Goal: Task Accomplishment & Management: Manage account settings

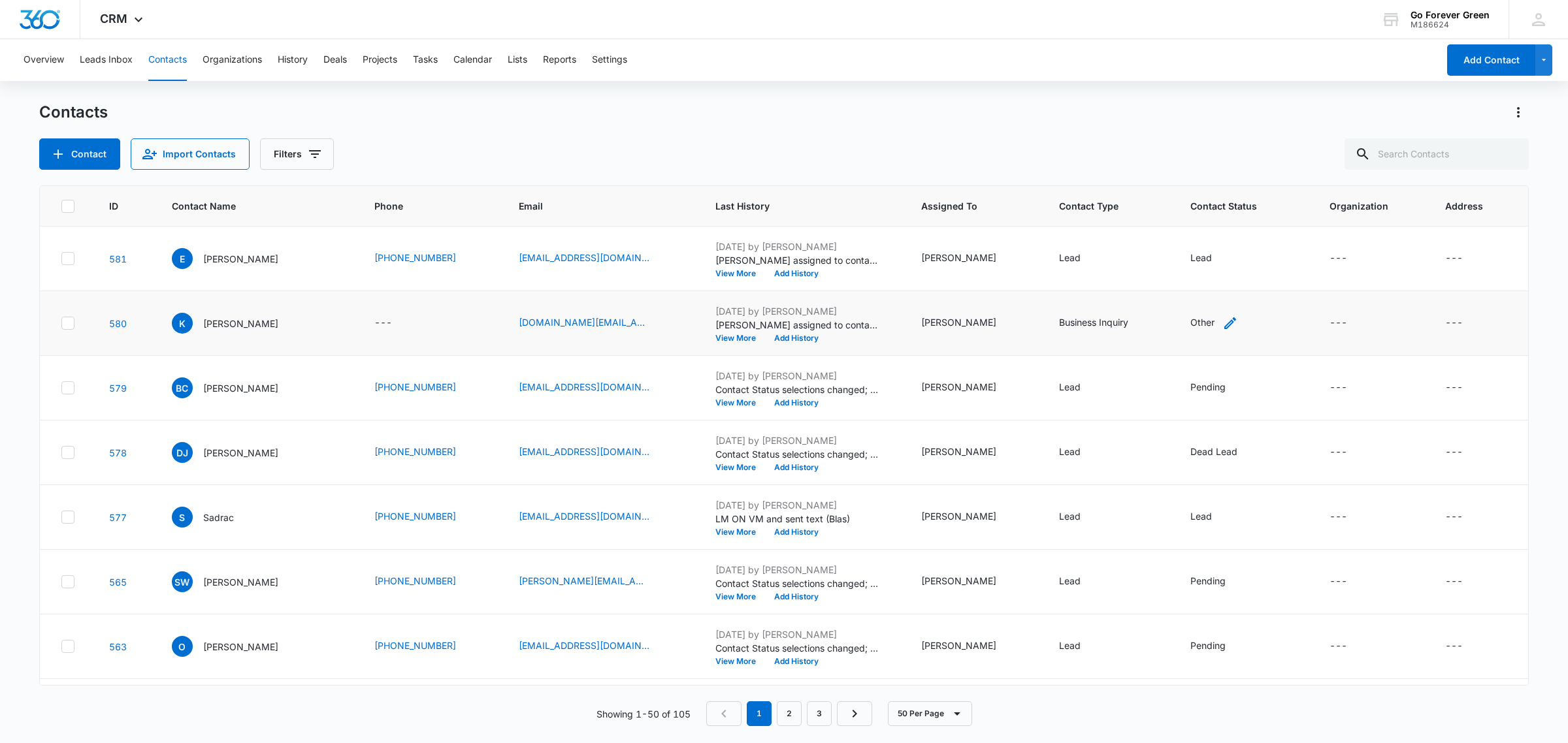
click at [1222, 317] on icon "Contact Status - Other - Select to Edit Field" at bounding box center [1230, 323] width 16 height 16
click at [1202, 234] on div at bounding box center [1200, 229] width 135 height 32
click at [1196, 238] on icon "Remove Other" at bounding box center [1195, 239] width 8 height 8
type input "a"
click at [1180, 327] on p "Active" at bounding box center [1178, 323] width 28 height 14
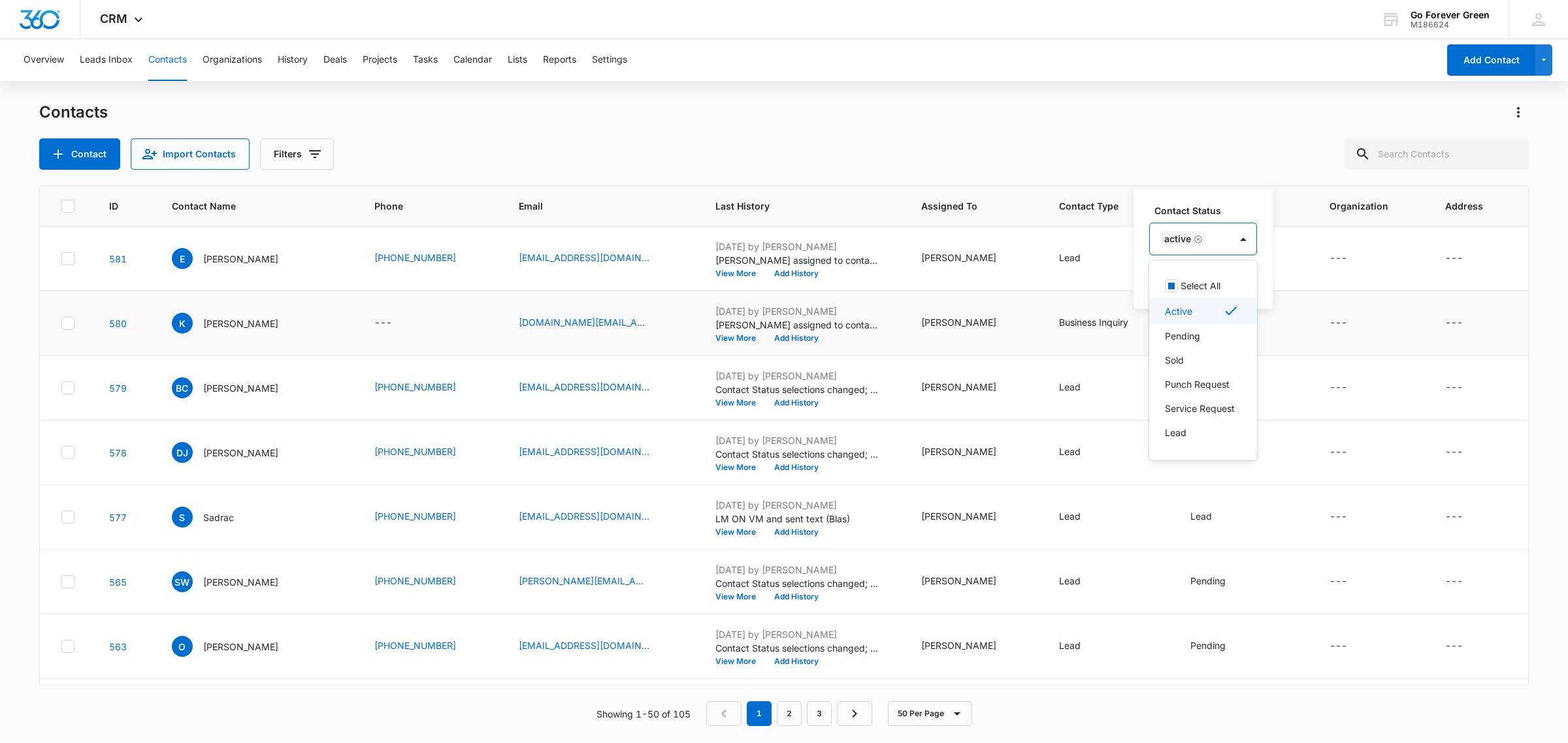
click at [1249, 206] on label "Contact Status" at bounding box center [1207, 210] width 108 height 14
click at [1245, 281] on button "Save" at bounding box center [1237, 281] width 39 height 25
click at [739, 274] on button "View More" at bounding box center [740, 274] width 49 height 8
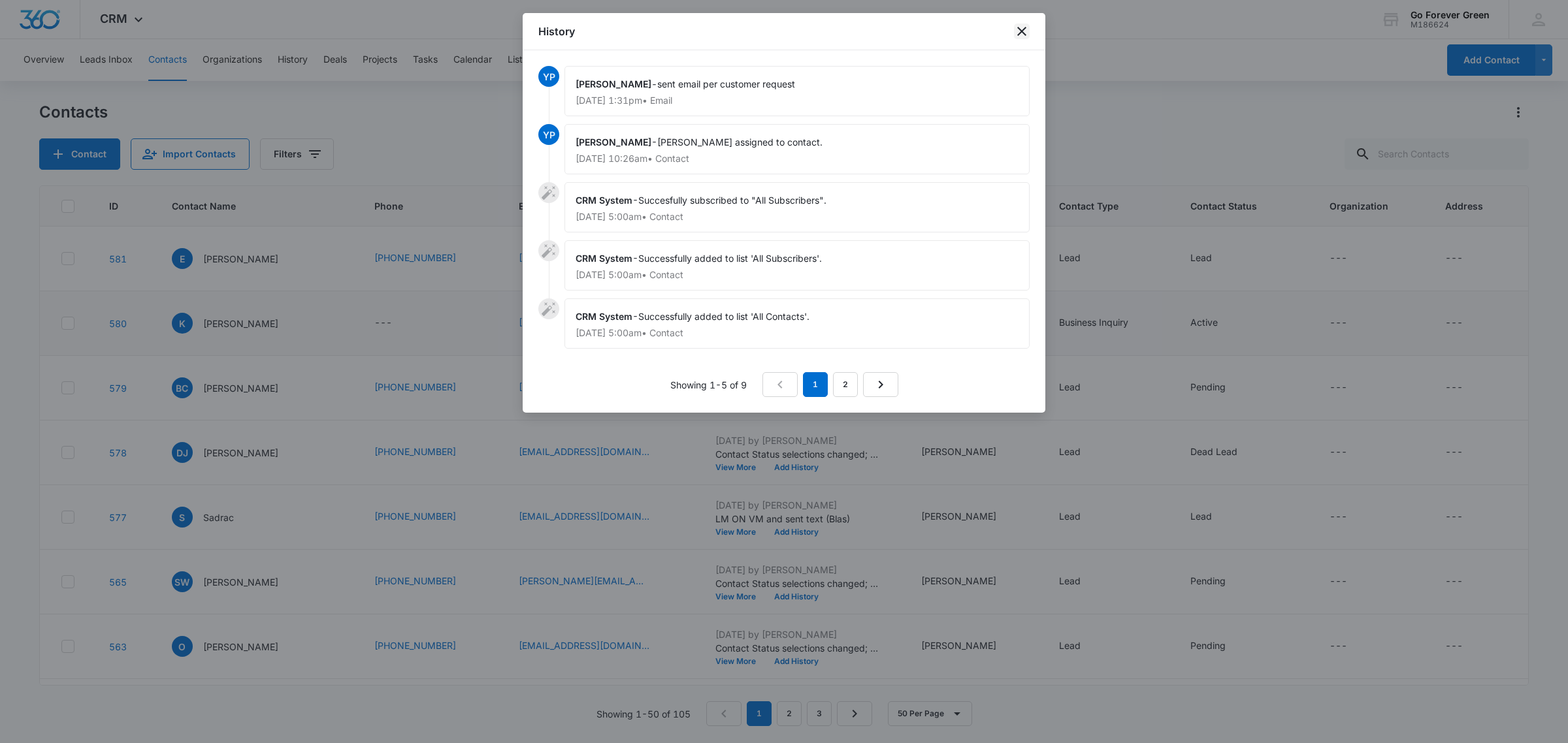
click at [1025, 34] on icon "close" at bounding box center [1021, 32] width 16 height 16
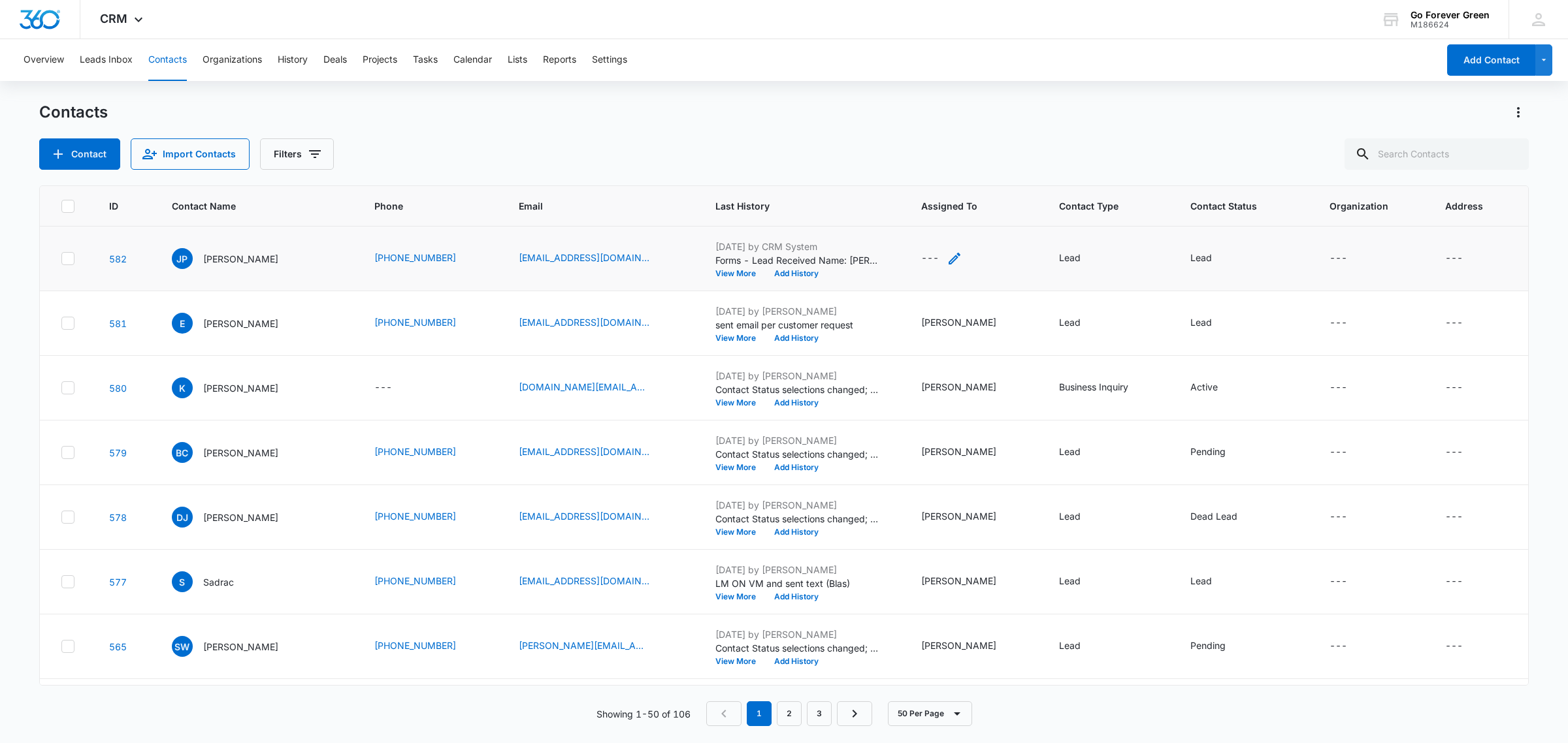
click at [958, 256] on icon "Assigned To - - Select to Edit Field" at bounding box center [954, 259] width 12 height 12
click at [925, 157] on div at bounding box center [944, 164] width 135 height 32
click at [928, 164] on div at bounding box center [944, 164] width 135 height 32
click at [931, 170] on div at bounding box center [929, 174] width 53 height 17
click at [918, 385] on p "[PERSON_NAME]" at bounding box center [943, 392] width 75 height 14
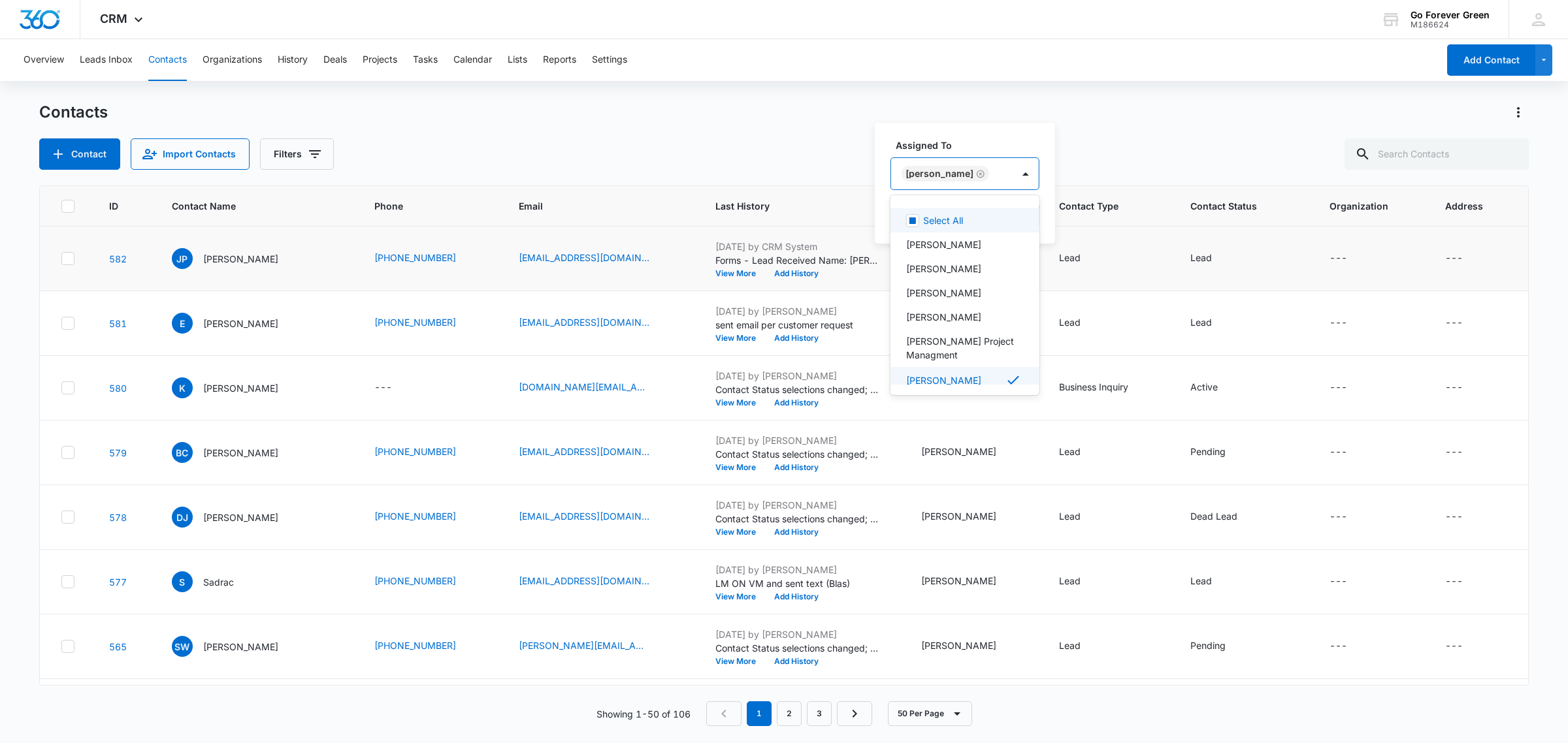
click at [997, 134] on div "Assigned To option [PERSON_NAME], selected. 8 results available. Use Up and Dow…" at bounding box center [965, 183] width 180 height 121
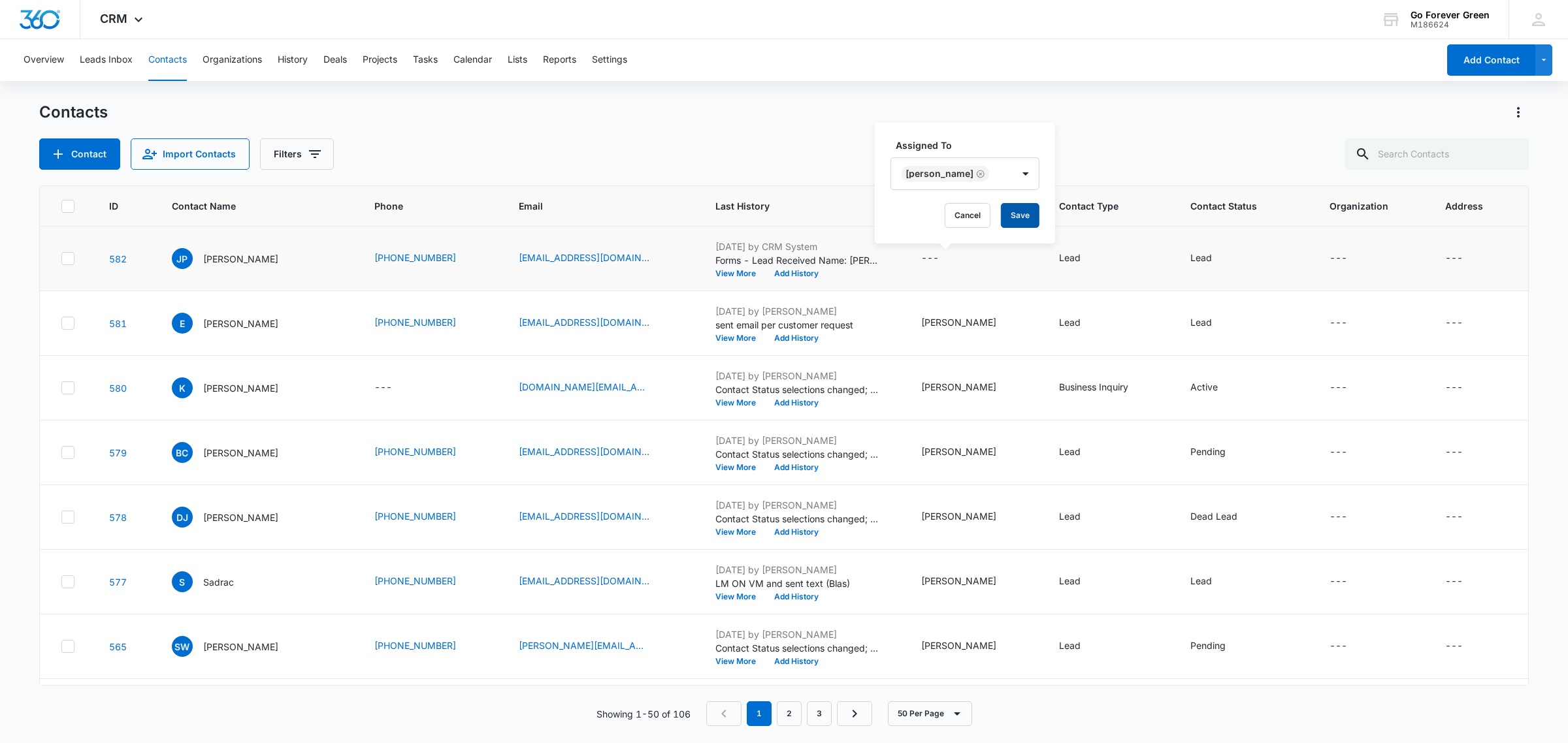
click at [1007, 219] on button "Save" at bounding box center [1019, 214] width 39 height 25
click at [804, 269] on div "[DATE] by CRM System Forms - Lead Received Name: [PERSON_NAME] Email: [EMAIL_AD…" at bounding box center [802, 258] width 174 height 38
click at [805, 274] on button "Add History" at bounding box center [796, 274] width 62 height 8
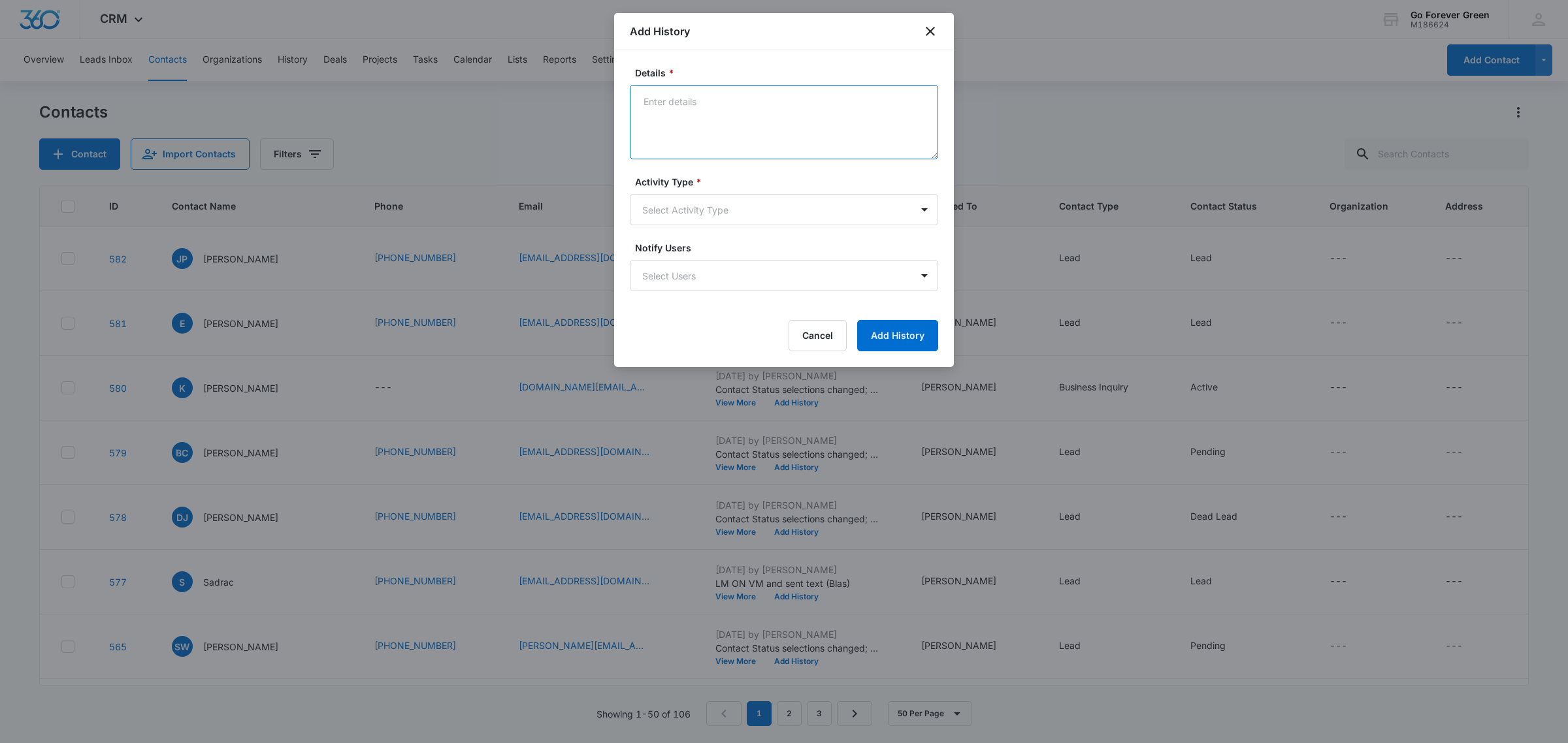
click at [657, 106] on textarea "Details *" at bounding box center [784, 122] width 308 height 74
type textarea "spoke, in [GEOGRAPHIC_DATA] - has approx 450-500 ft - dog run - will email my i…"
click at [762, 210] on body "CRM Apps Reputation Forms CRM Email Payments POS Ads Intelligence Brand Setting…" at bounding box center [784, 372] width 1568 height 743
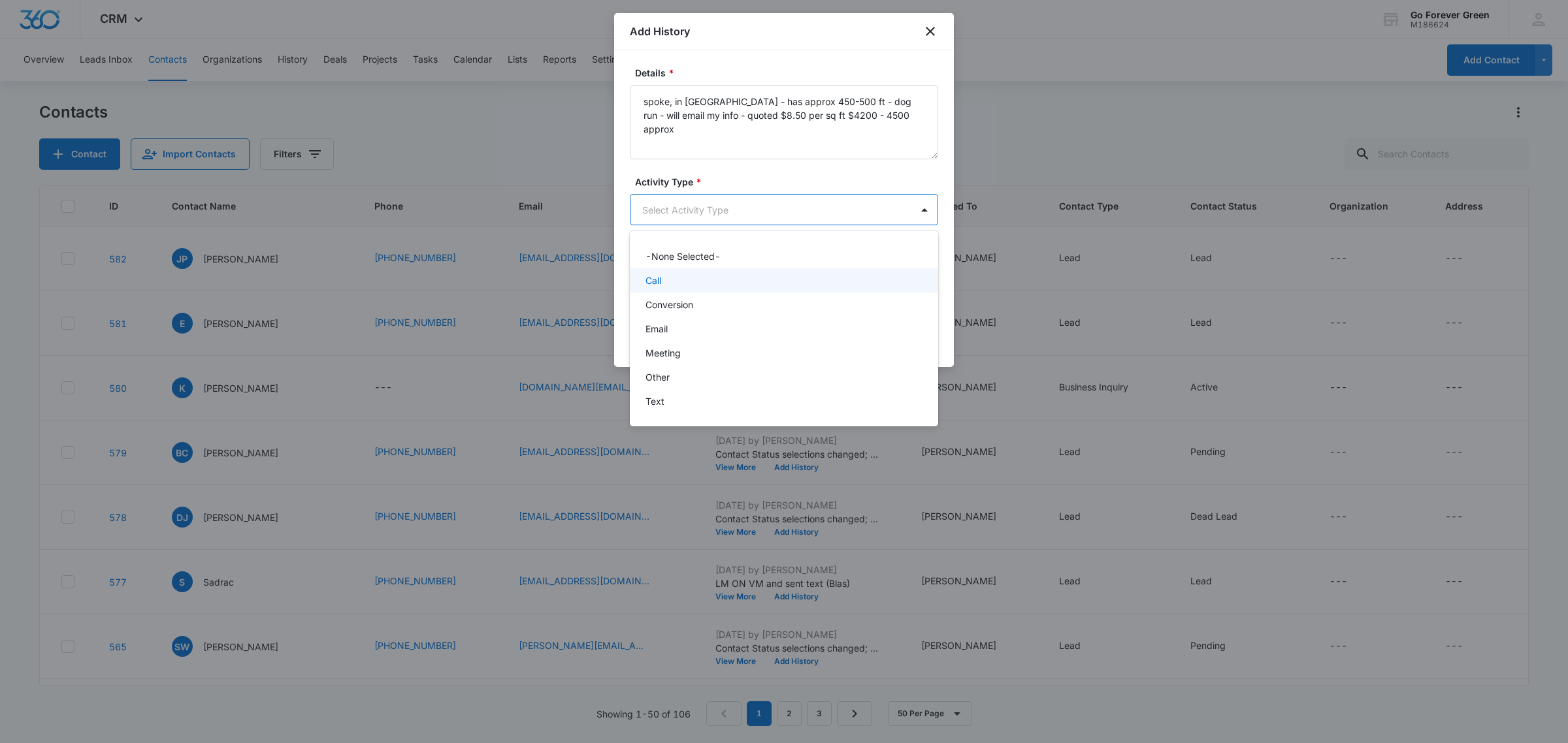
click at [696, 281] on div "Call" at bounding box center [782, 281] width 274 height 14
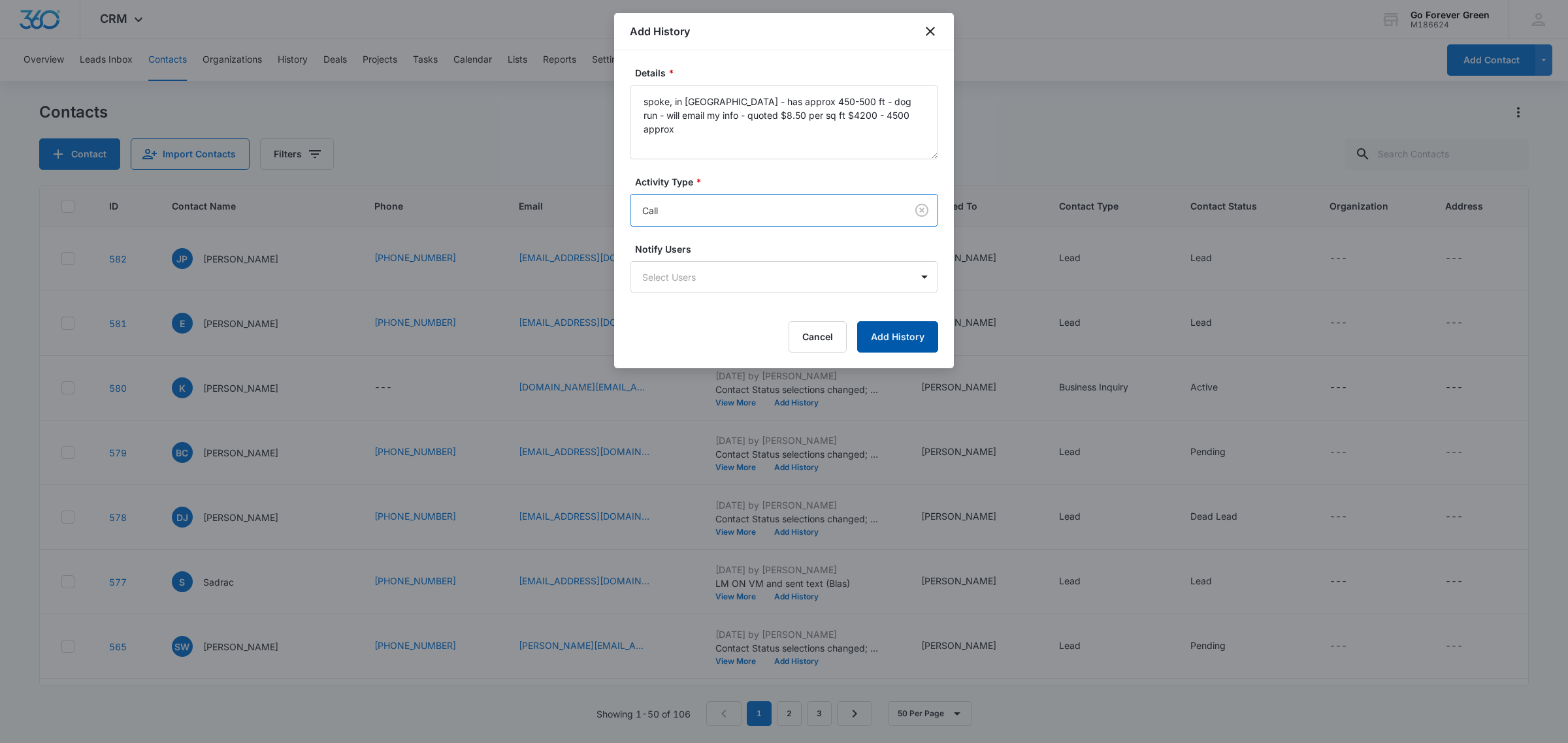
click at [912, 336] on button "Add History" at bounding box center [898, 337] width 81 height 32
